Goal: Find specific page/section: Find specific page/section

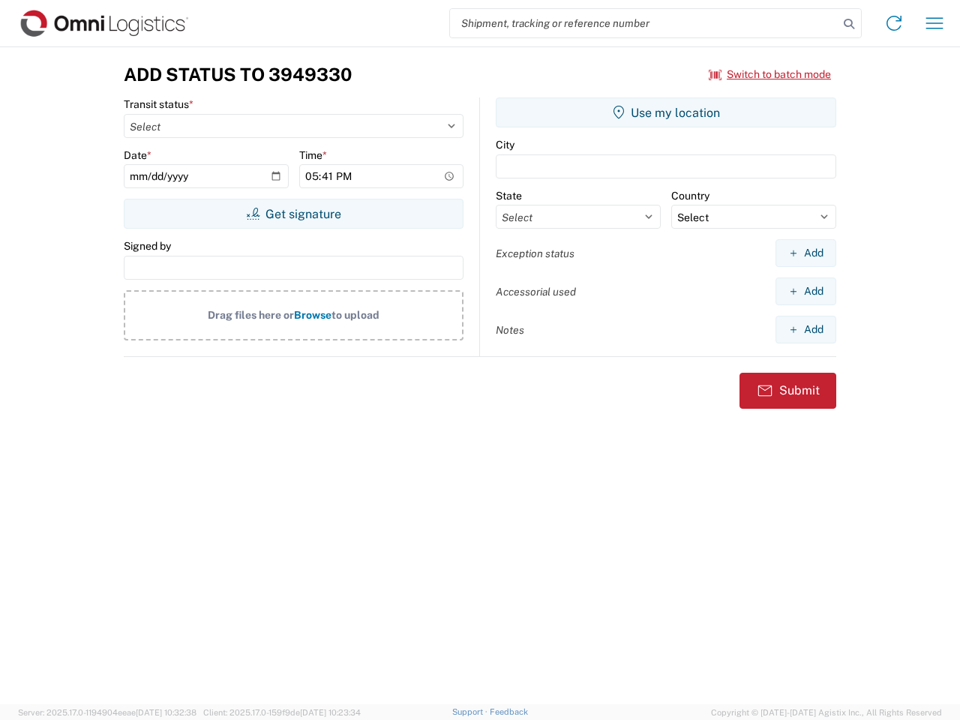
click at [644, 23] on input "search" at bounding box center [644, 23] width 388 height 28
click at [849, 24] on icon at bounding box center [848, 23] width 21 height 21
click at [894, 23] on icon at bounding box center [894, 23] width 24 height 24
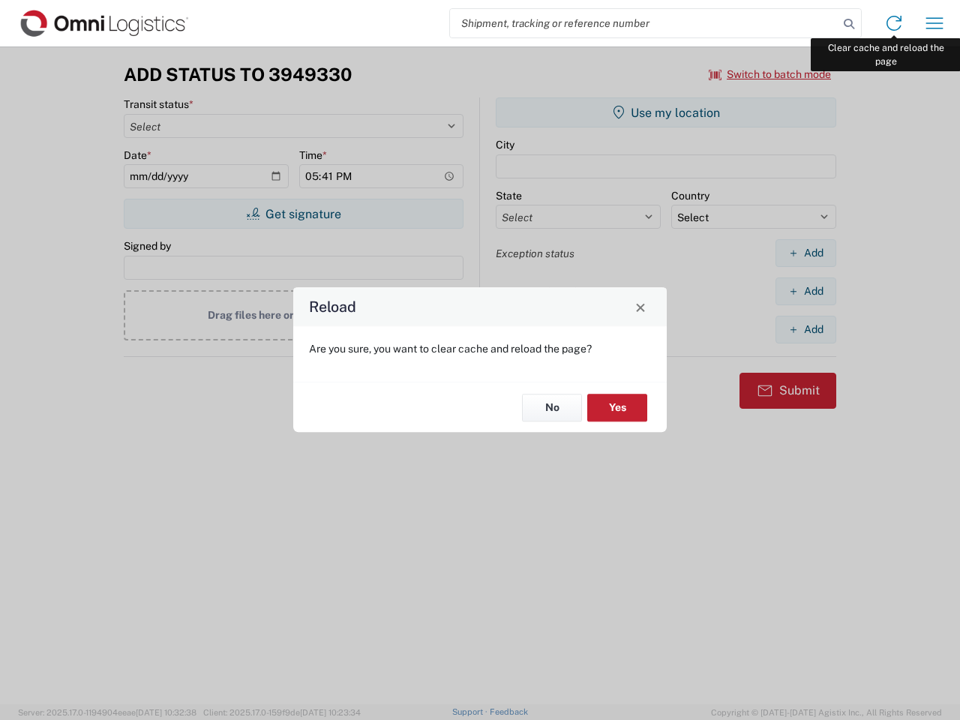
click at [934, 23] on div "Reload Are you sure, you want to clear cache and reload the page? No Yes" at bounding box center [480, 360] width 960 height 720
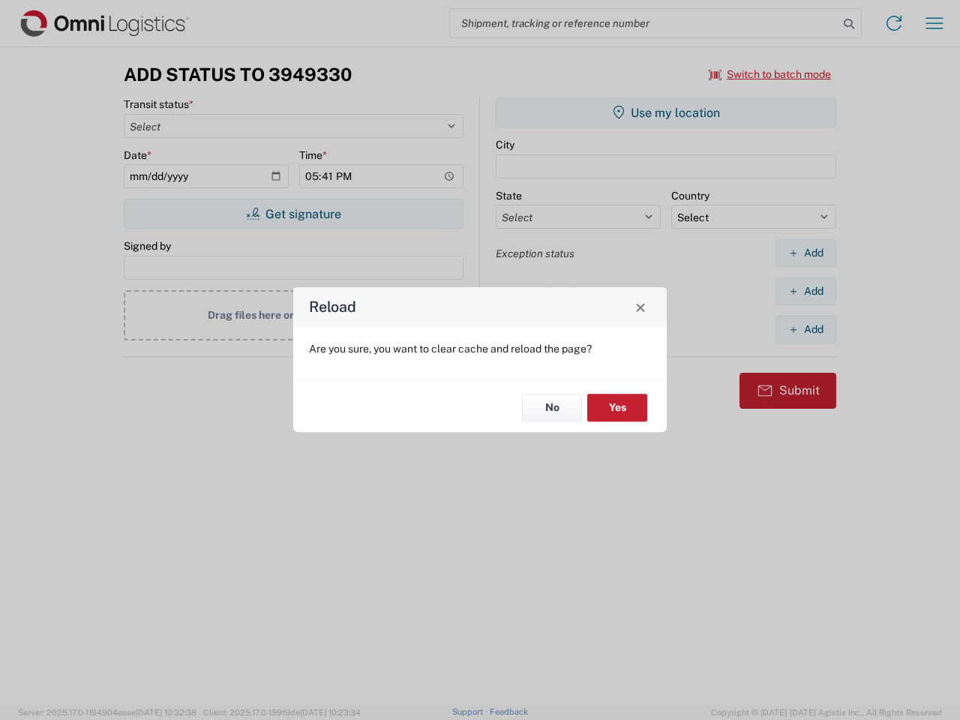
click at [770, 74] on div "Reload Are you sure, you want to clear cache and reload the page? No Yes" at bounding box center [480, 360] width 960 height 720
click at [293, 214] on div "Reload Are you sure, you want to clear cache and reload the page? No Yes" at bounding box center [480, 360] width 960 height 720
click at [666, 112] on div "Reload Are you sure, you want to clear cache and reload the page? No Yes" at bounding box center [480, 360] width 960 height 720
click at [805, 253] on div "Reload Are you sure, you want to clear cache and reload the page? No Yes" at bounding box center [480, 360] width 960 height 720
click at [805, 291] on div "Reload Are you sure, you want to clear cache and reload the page? No Yes" at bounding box center [480, 360] width 960 height 720
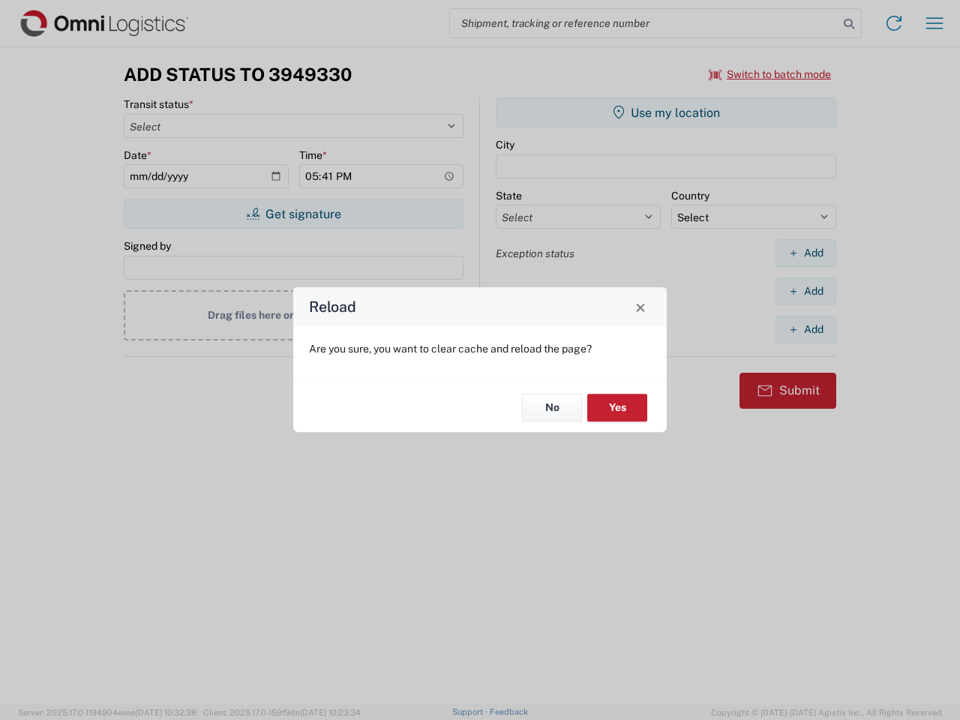
click at [805, 329] on div "Reload Are you sure, you want to clear cache and reload the page? No Yes" at bounding box center [480, 360] width 960 height 720
